Goal: Task Accomplishment & Management: Manage account settings

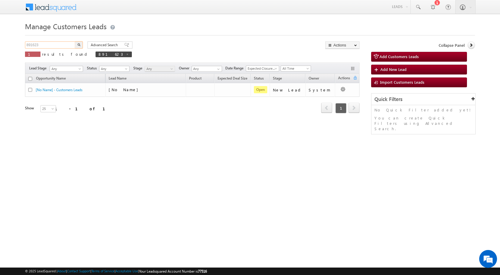
drag, startPoint x: 51, startPoint y: 45, endPoint x: 0, endPoint y: 43, distance: 50.7
click at [0, 43] on body "Menu [PERSON_NAME] sitar a6@ks erve." at bounding box center [250, 84] width 500 height 169
paste input "3948"
type input "893948"
click at [75, 41] on button "button" at bounding box center [79, 44] width 8 height 7
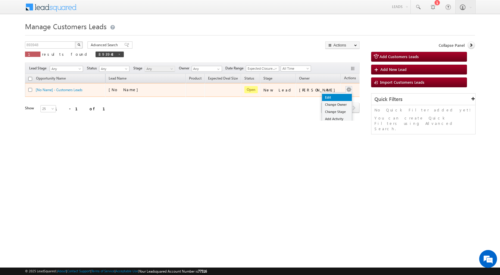
click at [334, 99] on link "Edit" at bounding box center [337, 97] width 30 height 7
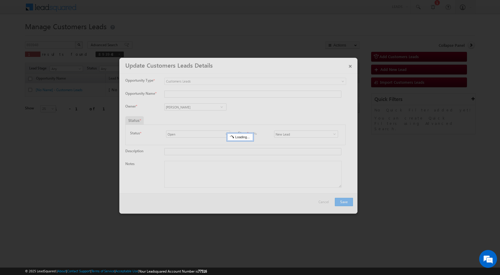
click at [229, 169] on div at bounding box center [238, 136] width 238 height 156
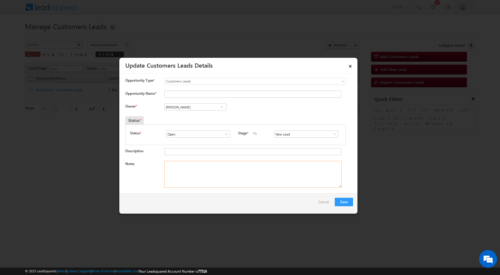
click at [229, 169] on textarea "Notes" at bounding box center [252, 174] width 177 height 27
paste textarea "893948 / [PERSON_NAME] / 9873809153 / CONSTRUCTION / OWNER WIFE / sorkha sector…"
drag, startPoint x: 179, startPoint y: 164, endPoint x: 202, endPoint y: 166, distance: 22.8
click at [202, 166] on textarea "893948 / [PERSON_NAME] / 9873809153 / CONSTRUCTION / OWNER WIFE / sorkha sector…" at bounding box center [252, 174] width 177 height 27
type textarea "893948 / [PERSON_NAME] / 9873809153 / CONSTRUCTION / OWNER WIFE / sorkha sector…"
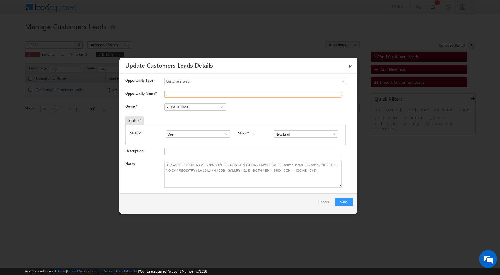
click at [181, 93] on input "Opportunity Name *" at bounding box center [252, 94] width 177 height 7
paste input "[PERSON_NAME]"
type input "[PERSON_NAME]"
click at [191, 109] on input "[PERSON_NAME]" at bounding box center [195, 106] width 62 height 7
click at [200, 115] on link "[PERSON_NAME] Tiwari [EMAIL_ADDRESS][DOMAIN_NAME]" at bounding box center [195, 115] width 62 height 11
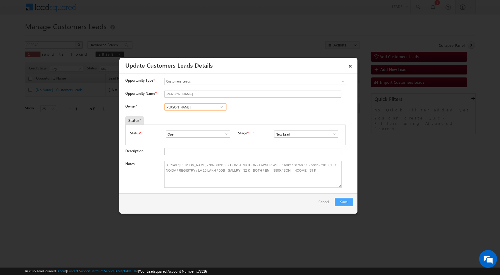
type input "[PERSON_NAME]"
click at [339, 202] on button "Save" at bounding box center [344, 202] width 18 height 8
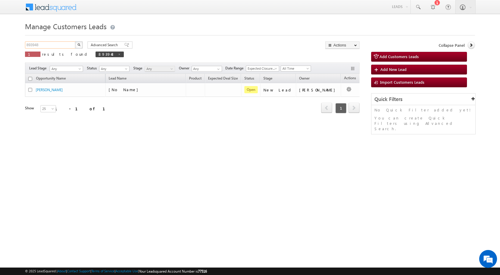
click at [35, 44] on input "893948" at bounding box center [50, 44] width 51 height 7
paste input "4049"
type input "894049"
click at [75, 41] on button "button" at bounding box center [79, 44] width 8 height 7
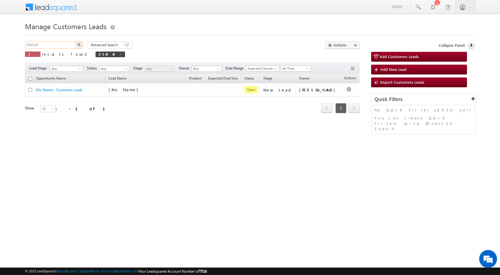
click at [43, 44] on input "894049" at bounding box center [50, 44] width 51 height 7
click at [75, 41] on button "button" at bounding box center [79, 44] width 8 height 7
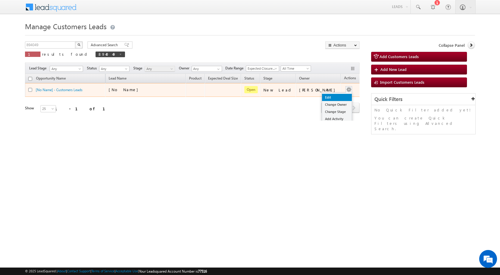
click at [328, 95] on link "Edit" at bounding box center [337, 97] width 30 height 7
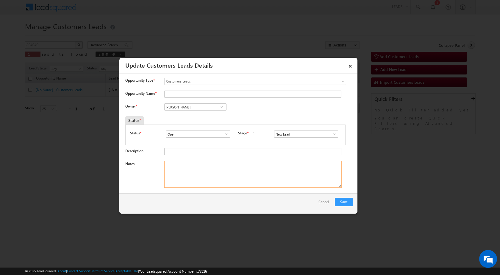
click at [221, 176] on textarea "Notes" at bounding box center [252, 174] width 177 height 27
paste textarea "894049 / [PERSON_NAME] / 7023982807 / P + C / 301019 TO BHIWADI / PLOT VALUE - …"
type textarea "894049 / [PERSON_NAME] / 7023982807 / P + C / 301019 TO BHIWADI / PLOT VALUE - …"
click at [183, 94] on input "Opportunity Name *" at bounding box center [252, 94] width 177 height 7
type input "[PERSON_NAME]"
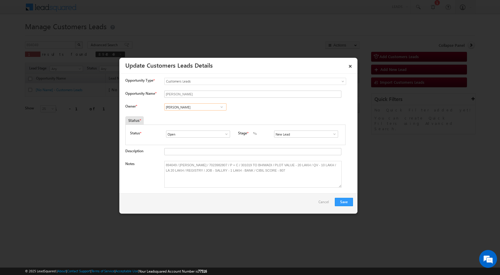
click at [199, 105] on input "[PERSON_NAME]" at bounding box center [195, 106] width 62 height 7
paste input "[PERSON_NAME][EMAIL_ADDRESS][DOMAIN_NAME]"
click at [195, 118] on span "[PERSON_NAME][EMAIL_ADDRESS][DOMAIN_NAME]" at bounding box center [194, 118] width 54 height 4
type input "[PERSON_NAME]"
click at [332, 132] on span at bounding box center [335, 134] width 6 height 5
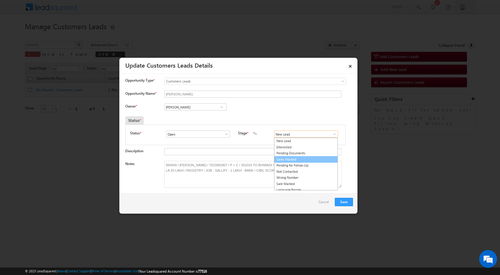
click at [300, 158] on link "Sales Marked" at bounding box center [306, 159] width 64 height 7
type input "Sales Marked"
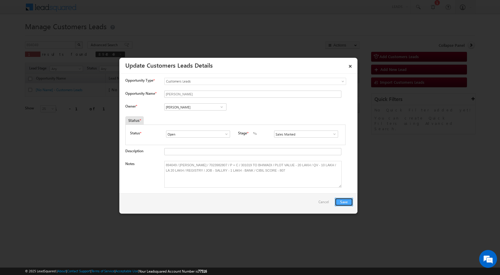
click at [349, 203] on button "Save" at bounding box center [344, 202] width 18 height 8
